Goal: Task Accomplishment & Management: Use online tool/utility

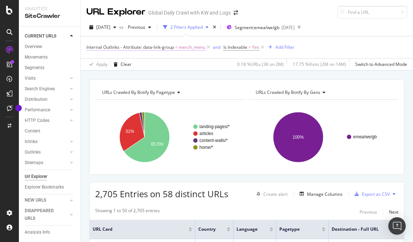
click at [144, 47] on span "Internal Outlinks - Attribute: data-link-group" at bounding box center [131, 47] width 88 height 6
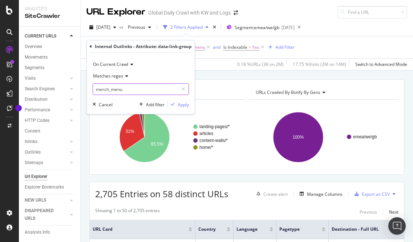
click at [129, 86] on input "merch_menu" at bounding box center [135, 89] width 85 height 12
click at [221, 73] on div "URLs Crawled By Botify By pagetype Chart (by Value) Table Expand Export as CSV …" at bounding box center [247, 79] width 333 height 17
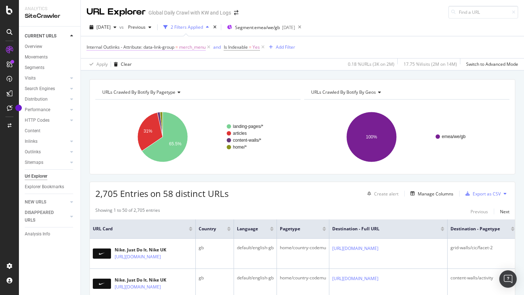
click at [154, 45] on span "Internal Outlinks - Attribute: data-link-group" at bounding box center [131, 47] width 88 height 6
click at [224, 73] on div "URLs Crawled By Botify By pagetype Chart (by Value) Table Expand Export as CSV …" at bounding box center [302, 79] width 443 height 17
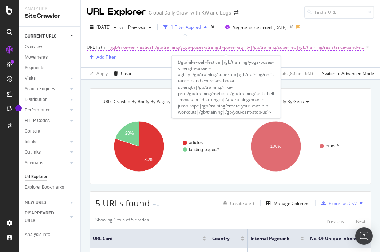
click at [152, 47] on span "(/gb/nike-well-festival|/gb/training/yoga-poses-strength-power-agility|/gb/trai…" at bounding box center [236, 47] width 255 height 10
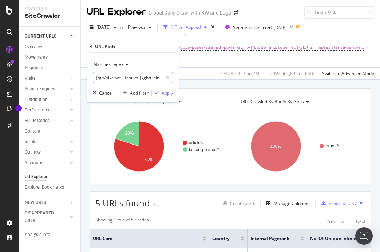
click at [131, 74] on input "(/gb/nike-well-festival|/gb/training/yoga-poses-strength-power-agility|/gb/trai…" at bounding box center [127, 78] width 69 height 12
paste input "-(|1gdj0z9xy71|1gdj0z52r49|23q9wz5ufbh|23q9wz52r49|23q9wz9xy71|6ymx6z75jcn|5mvs…"
drag, startPoint x: 141, startPoint y: 78, endPoint x: 75, endPoint y: 75, distance: 66.6
click at [75, 75] on body "Analytics SiteCrawler CURRENT URLS Overview Movements Segments Visits Analysis …" at bounding box center [190, 126] width 380 height 252
drag, startPoint x: 111, startPoint y: 77, endPoint x: 89, endPoint y: 77, distance: 21.8
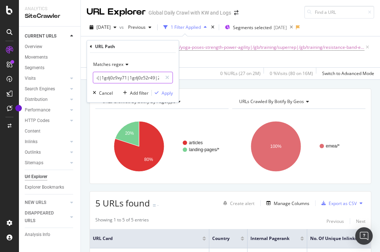
click at [89, 77] on div "Matches regex -(|1gdj0z9xy71|1gdj0z52r49|23q9wz5ufbh|23q9wz52r49|23q9wz9xy71|6y…" at bounding box center [133, 77] width 92 height 49
type input "-(|1gdj0z9xy71|1gdj0z52r49|23q9wz5ufbh|23q9wz52r49|23q9wz9xy71|6ymx6z75jcn|5mvs…"
click at [169, 92] on div "Apply" at bounding box center [166, 93] width 11 height 6
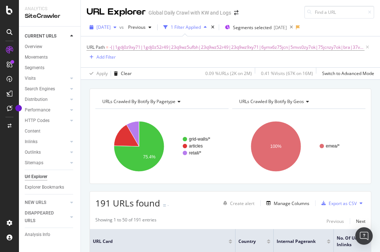
click at [111, 25] on span "[DATE]" at bounding box center [103, 27] width 14 height 6
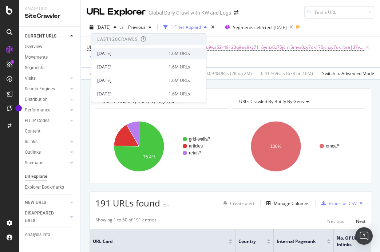
click at [122, 51] on div "[DATE]" at bounding box center [130, 53] width 67 height 7
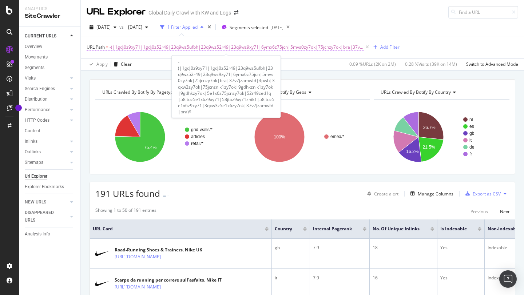
click at [175, 48] on span "-(|1gdj0z9xy71|1gdj0z52r49|23q9wz5ufbh|23q9wz52r49|23q9wz9xy71|6ymx6z75jcn|5mvs…" at bounding box center [236, 47] width 255 height 10
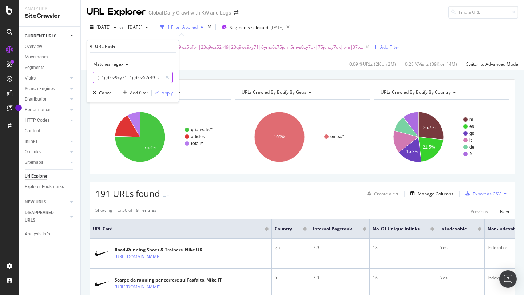
click at [148, 77] on input "-(|1gdj0z9xy71|1gdj0z52r49|23q9wz5ufbh|23q9wz52r49|23q9wz9xy71|6ymx6z75jcn|5mvs…" at bounding box center [127, 78] width 69 height 12
paste input "|"
drag, startPoint x: 144, startPoint y: 77, endPoint x: 177, endPoint y: 77, distance: 33.1
click at [177, 77] on div "Matches regex -(|1gdj0z9xy71|1gdj0z52r49|23q9wz5ufbh|23q9wz52r49|23q9wz9xy71|6y…" at bounding box center [133, 77] width 92 height 49
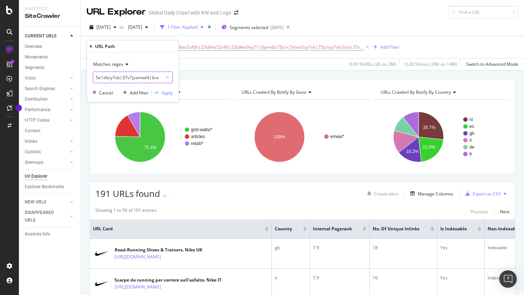
click at [156, 79] on input "-(|1gdj0z9xy71|1gdj0z52r49|23q9wz5ufbh|23q9wz52r49|23q9wz9xy71|6ymx6z75jcn|5mvs…" at bounding box center [127, 78] width 69 height 12
click at [155, 79] on input "-(|1gdj0z9xy71|1gdj0z52r49|23q9wz5ufbh|23q9wz52r49|23q9wz9xy71|6ymx6z75jcn|5mvs…" at bounding box center [127, 78] width 69 height 12
type input "-(|1gdj0z9xy71|1gdj0z52r49|23q9wz5ufbh|23q9wz52r49|23q9wz9xy71|6ymx6z75jcn|5mvs…"
click at [167, 97] on div "Matches regex -(|1gdj0z9xy71|1gdj0z52r49|23q9wz5ufbh|23q9wz52r49|23q9wz9xy71|6y…" at bounding box center [133, 77] width 92 height 49
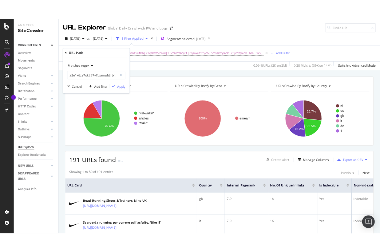
scroll to position [0, 0]
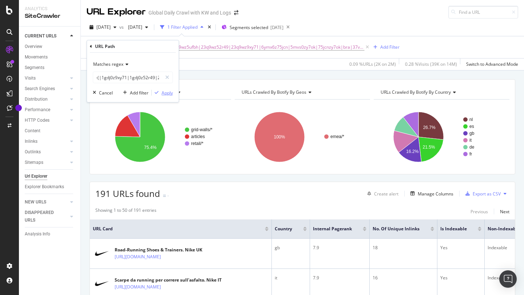
click at [166, 95] on div "Apply" at bounding box center [166, 93] width 11 height 6
